Goal: Task Accomplishment & Management: Complete application form

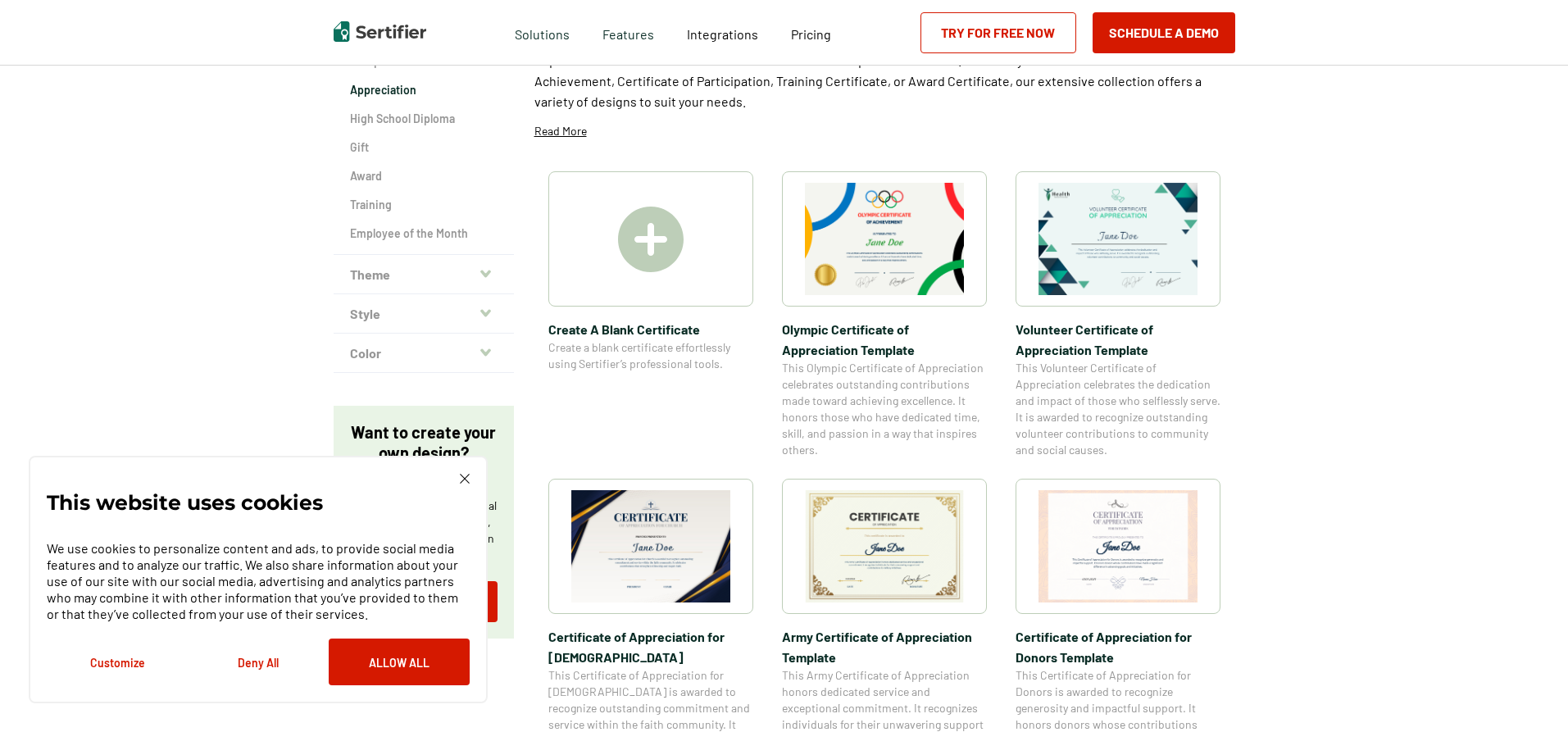
scroll to position [245, 0]
click at [463, 475] on img at bounding box center [465, 479] width 10 height 10
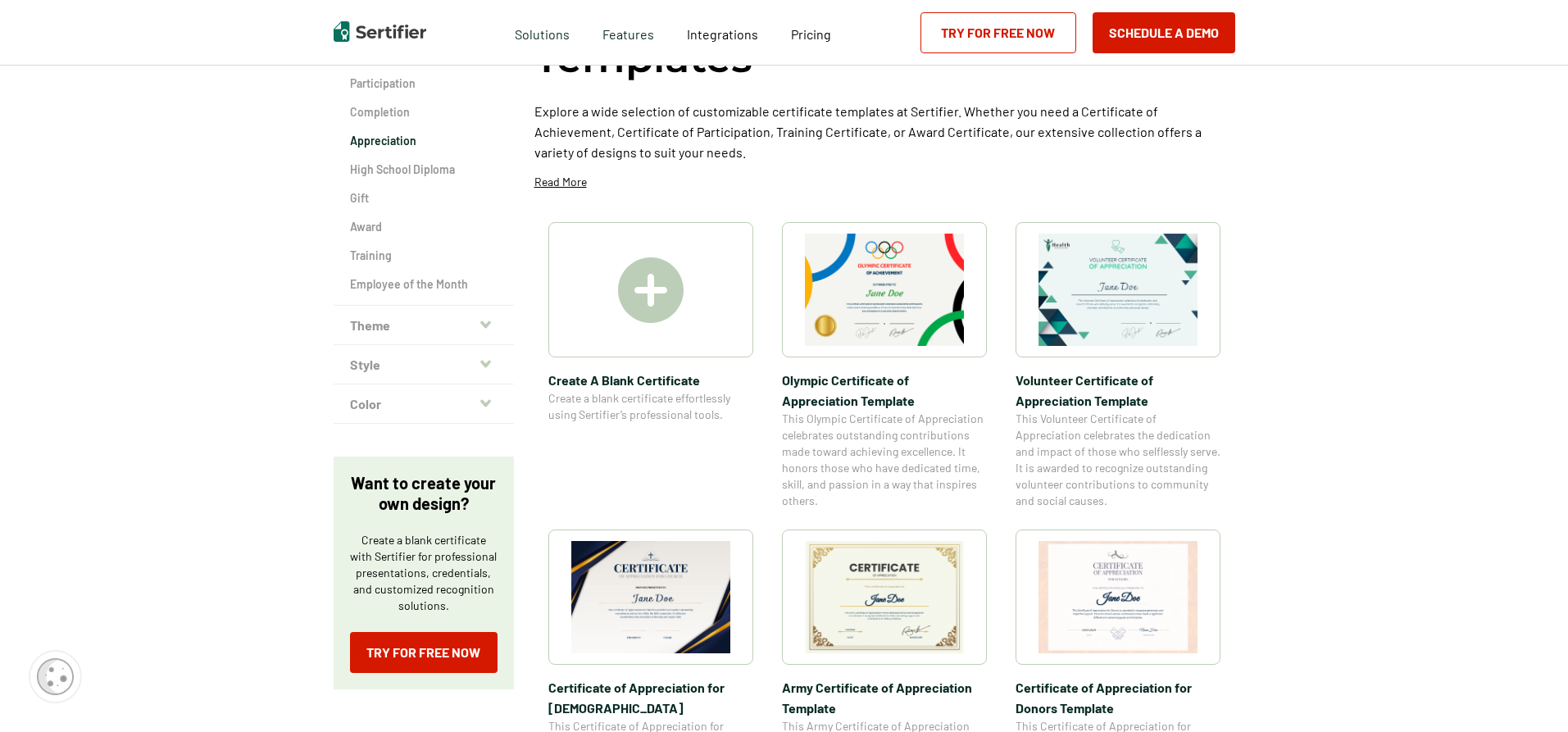
scroll to position [0, 0]
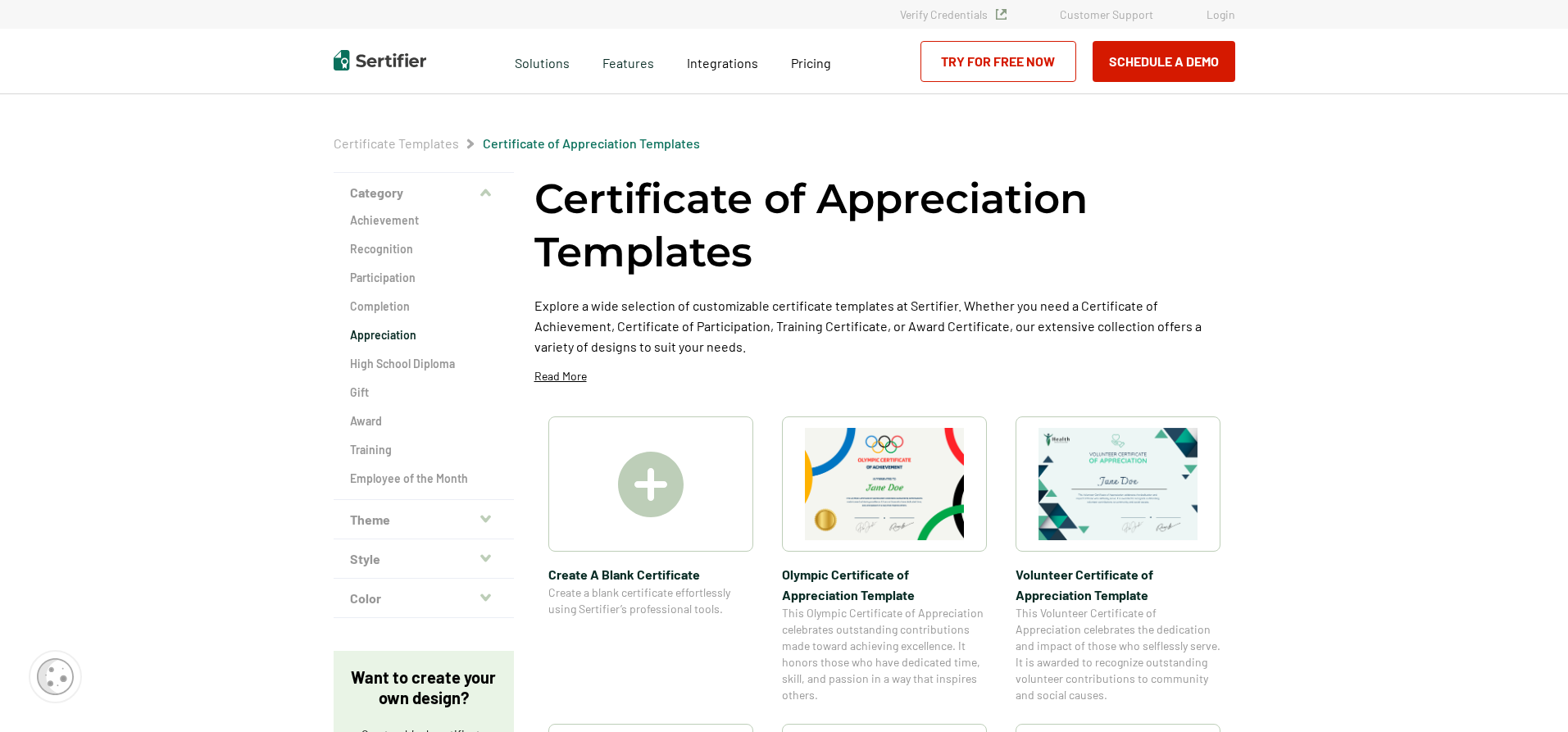
click at [484, 524] on icon "button" at bounding box center [485, 518] width 11 height 13
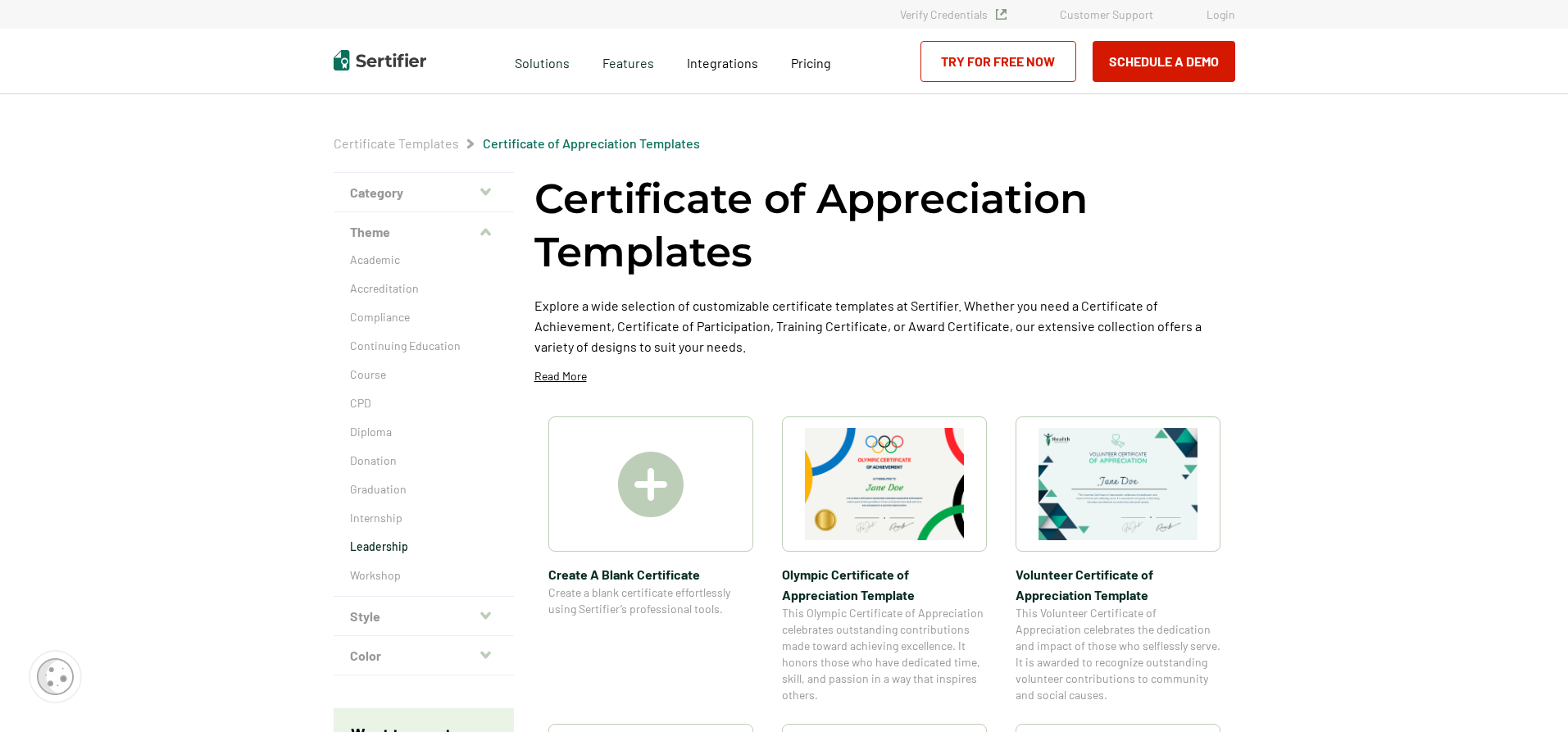
click at [379, 549] on p "Leadership" at bounding box center [424, 547] width 148 height 16
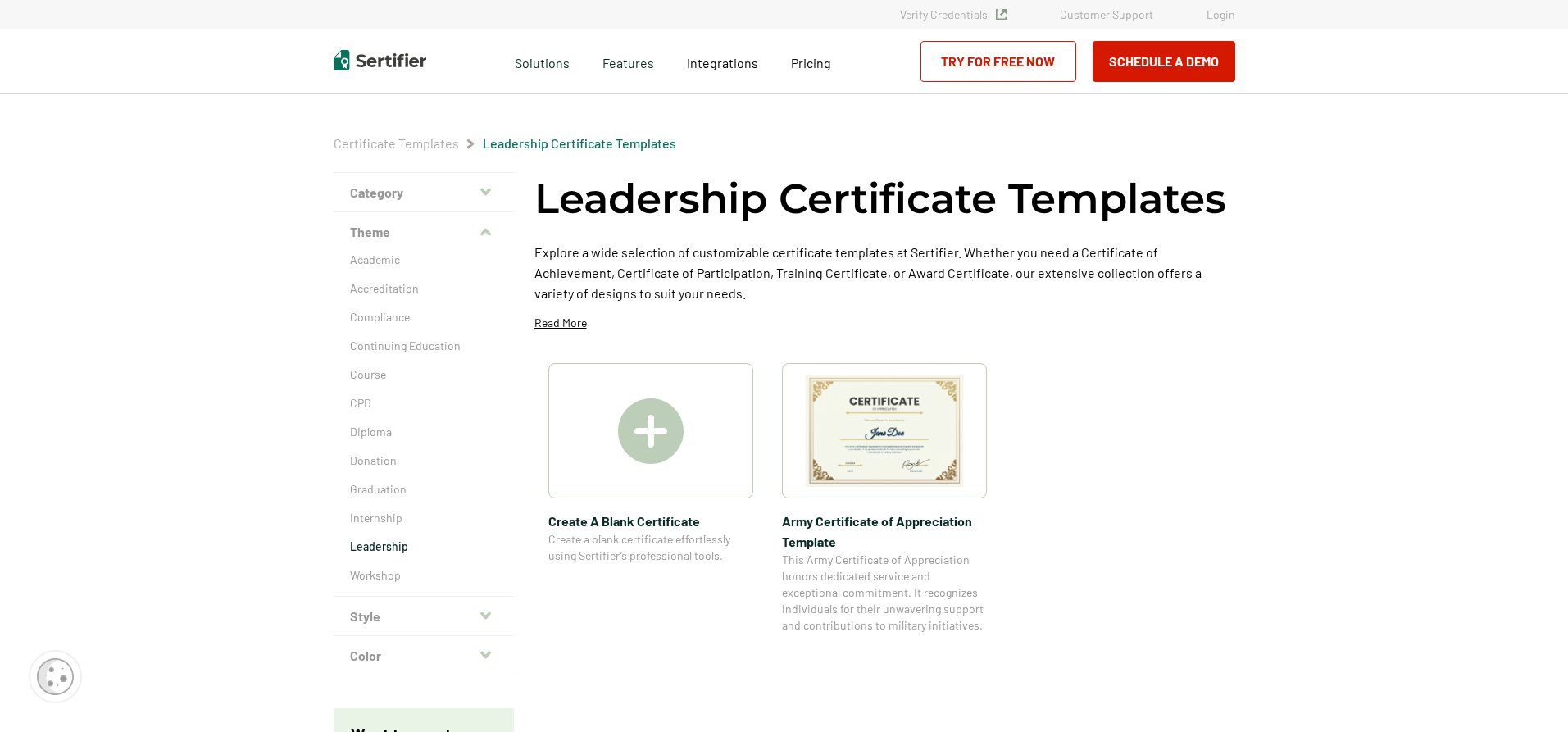
click at [893, 420] on img at bounding box center [884, 430] width 159 height 113
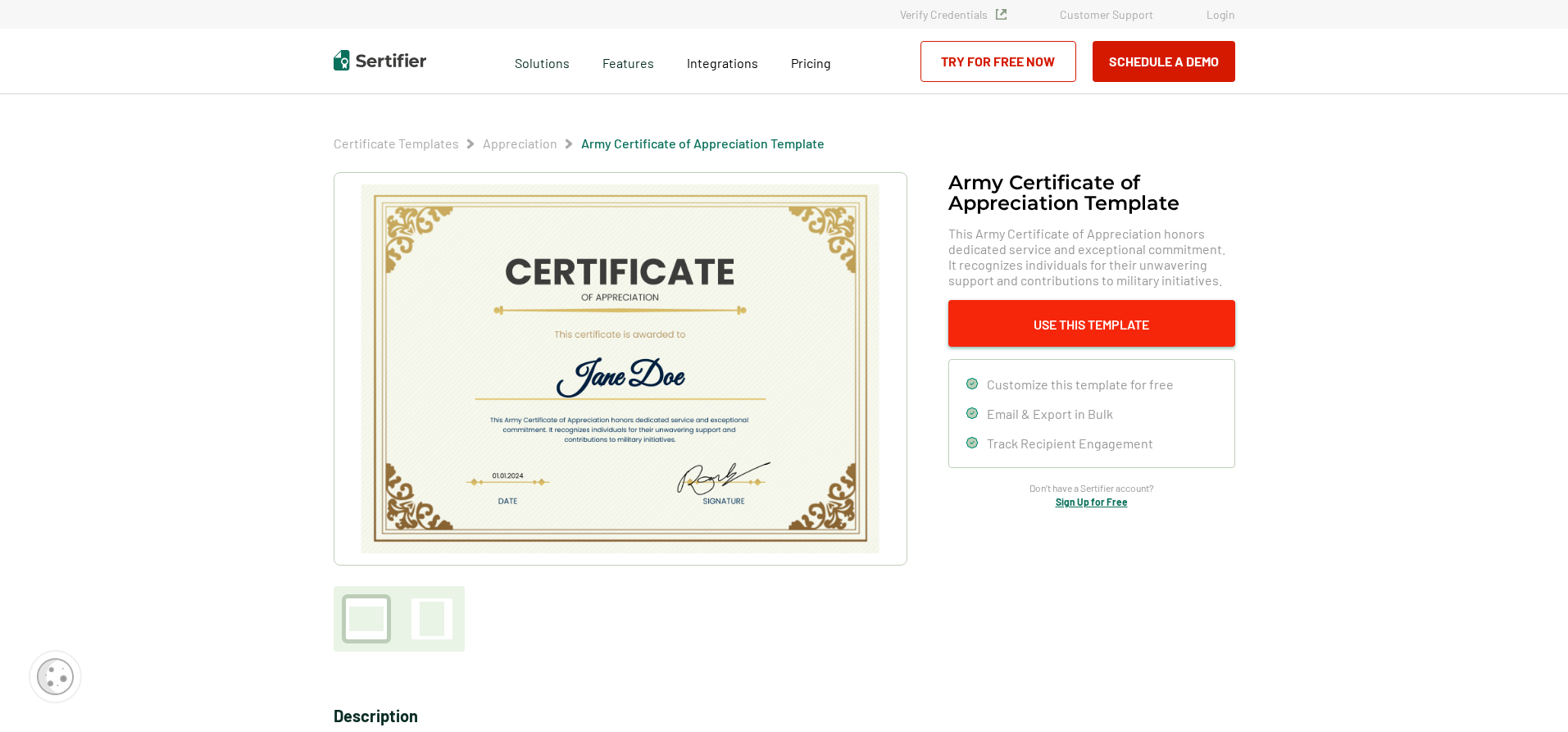
click at [1038, 324] on button "Use This Template" at bounding box center [1092, 323] width 287 height 47
click at [497, 152] on div "Certificate Templates Appreciation Army Certificate of Appreciation​ Template A…" at bounding box center [784, 571] width 983 height 955
click at [503, 132] on div "Certificate Templates Appreciation Army Certificate of Appreciation​ Template A…" at bounding box center [784, 571] width 983 height 955
click at [505, 140] on link "Appreciation" at bounding box center [520, 144] width 75 height 16
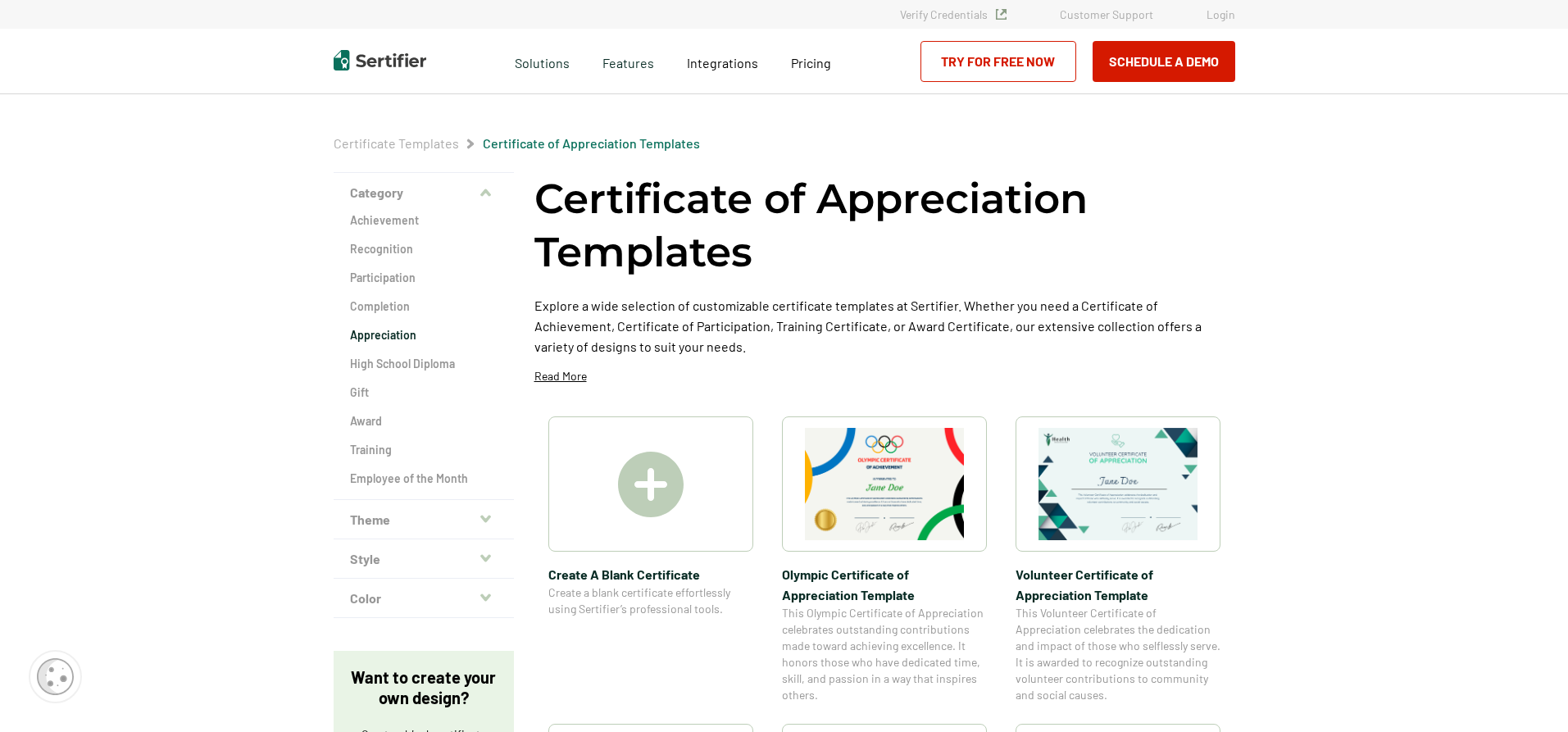
click at [463, 511] on button "Theme" at bounding box center [423, 519] width 181 height 39
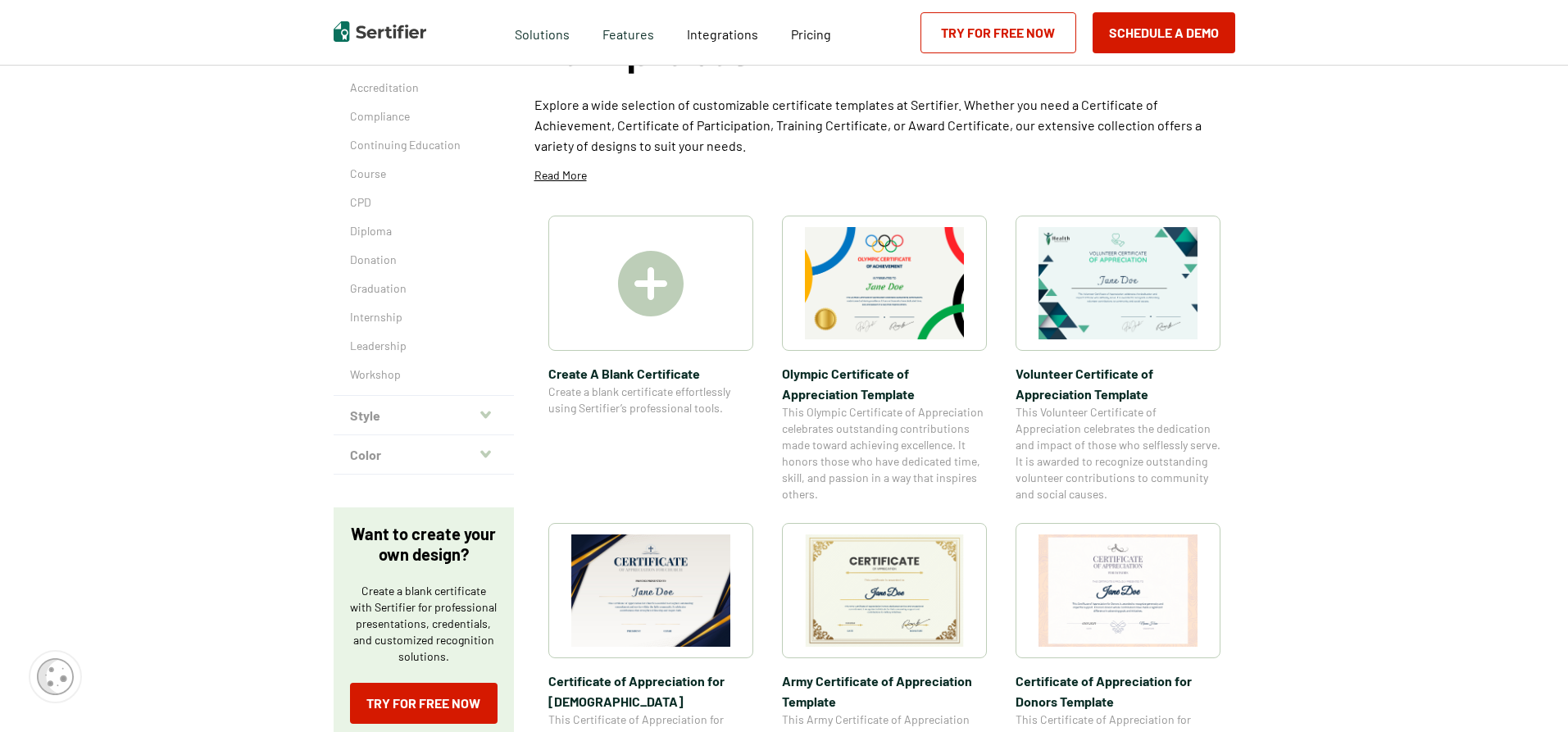
scroll to position [164, 0]
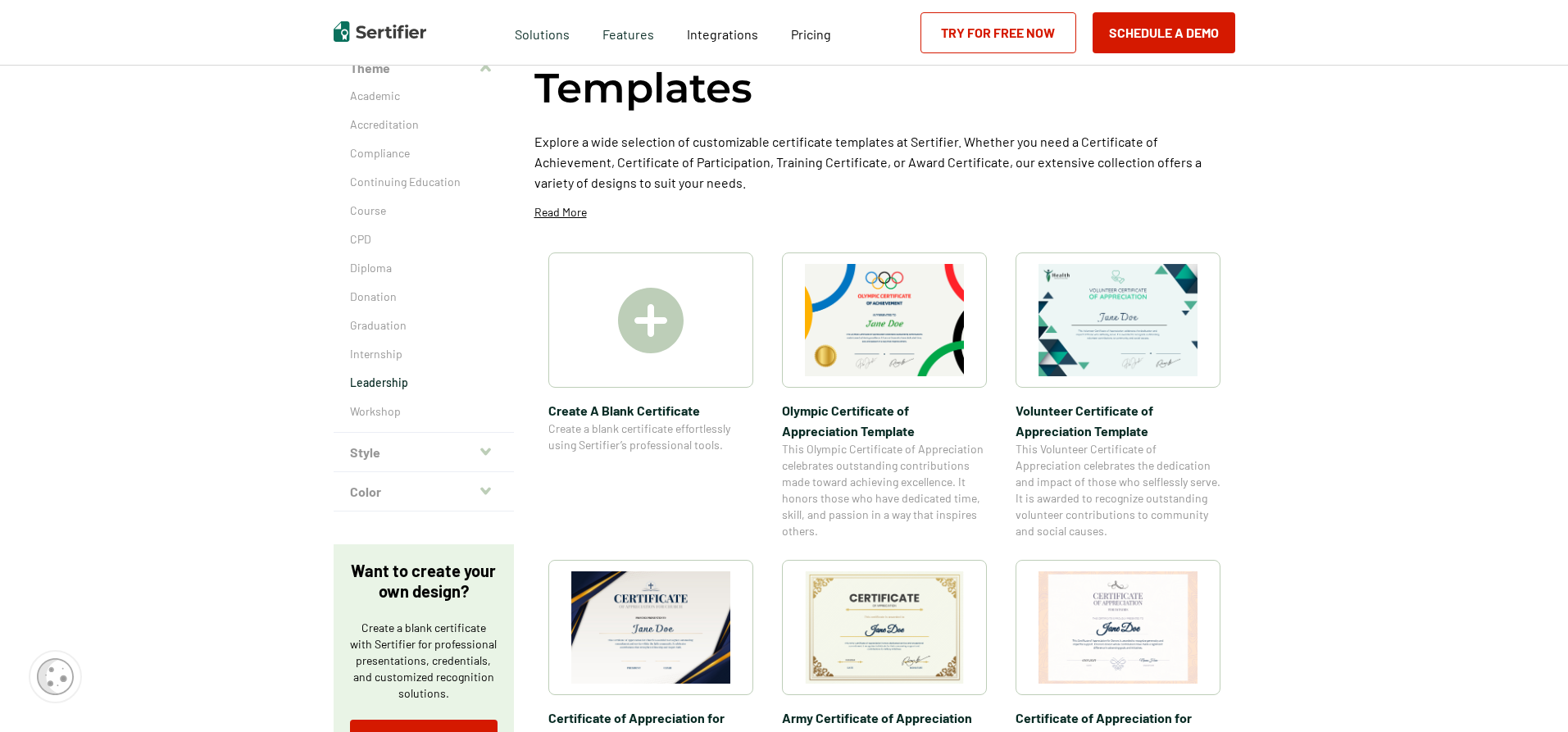
click at [389, 382] on p "Leadership" at bounding box center [424, 382] width 148 height 16
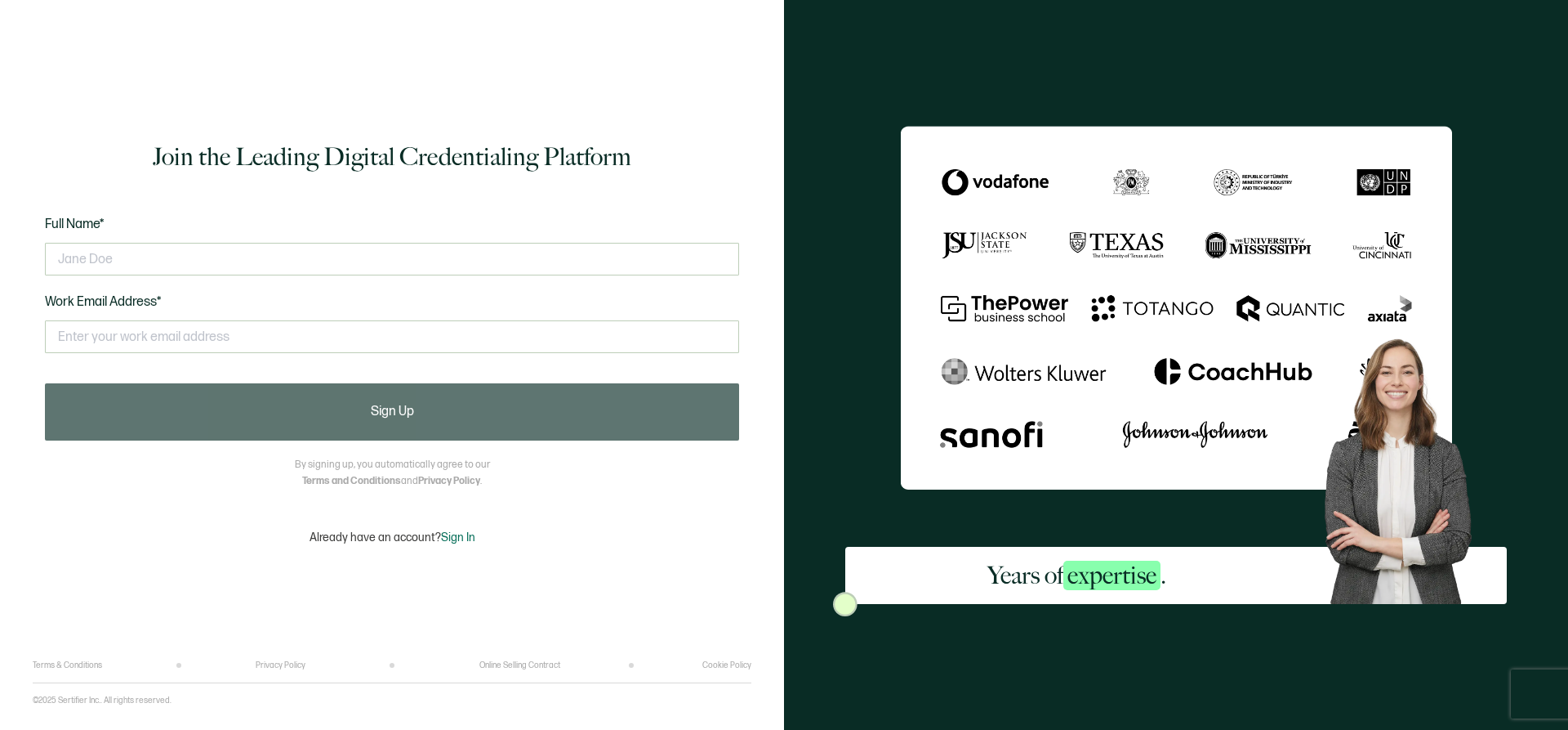
click at [285, 280] on div at bounding box center [392, 259] width 694 height 49
click at [285, 270] on input "text" at bounding box center [392, 259] width 694 height 33
click at [584, 248] on input "text" at bounding box center [392, 259] width 694 height 33
type input "[PERSON_NAME]"
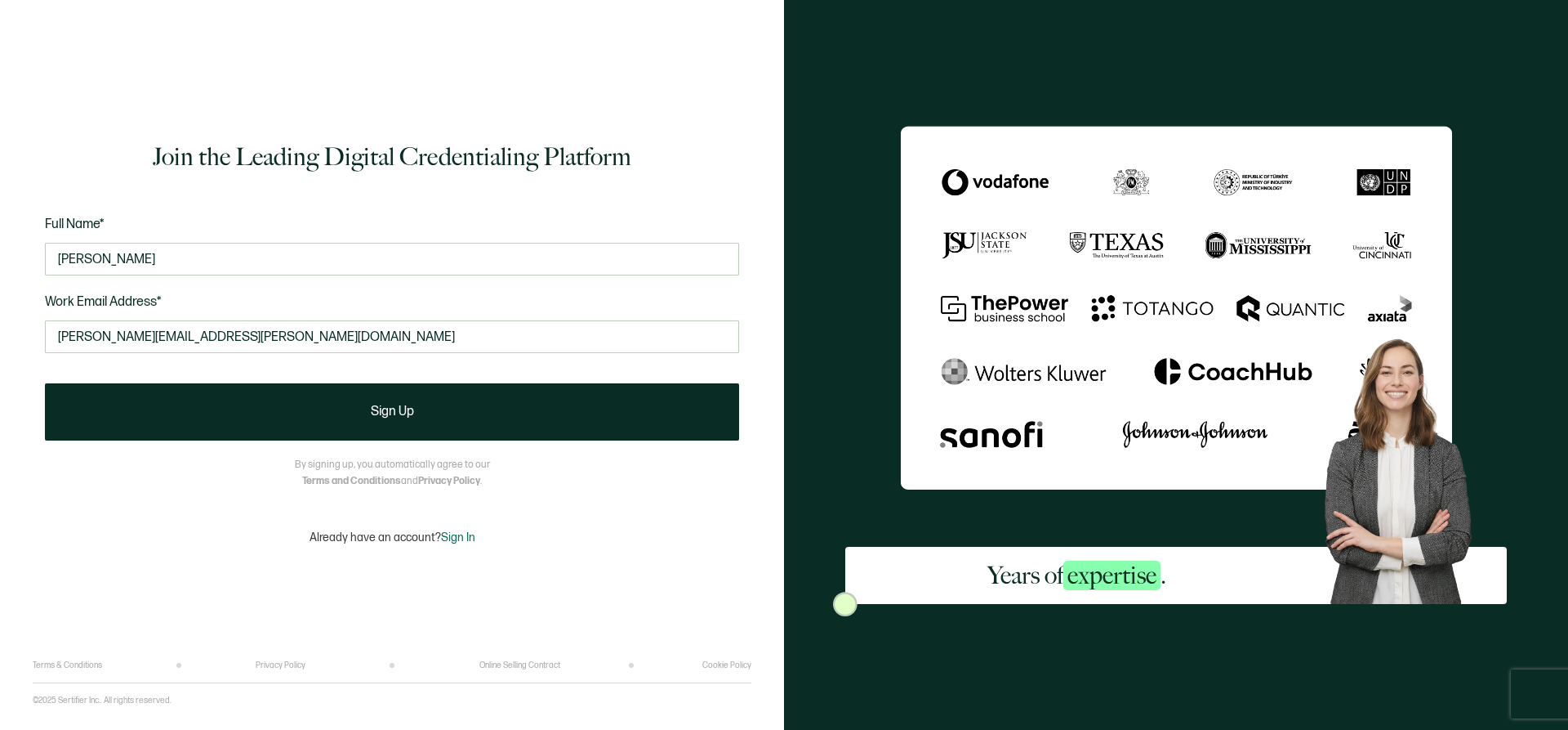
type input "[PERSON_NAME][EMAIL_ADDRESS][PERSON_NAME][DOMAIN_NAME]"
